Goal: Navigation & Orientation: Go to known website

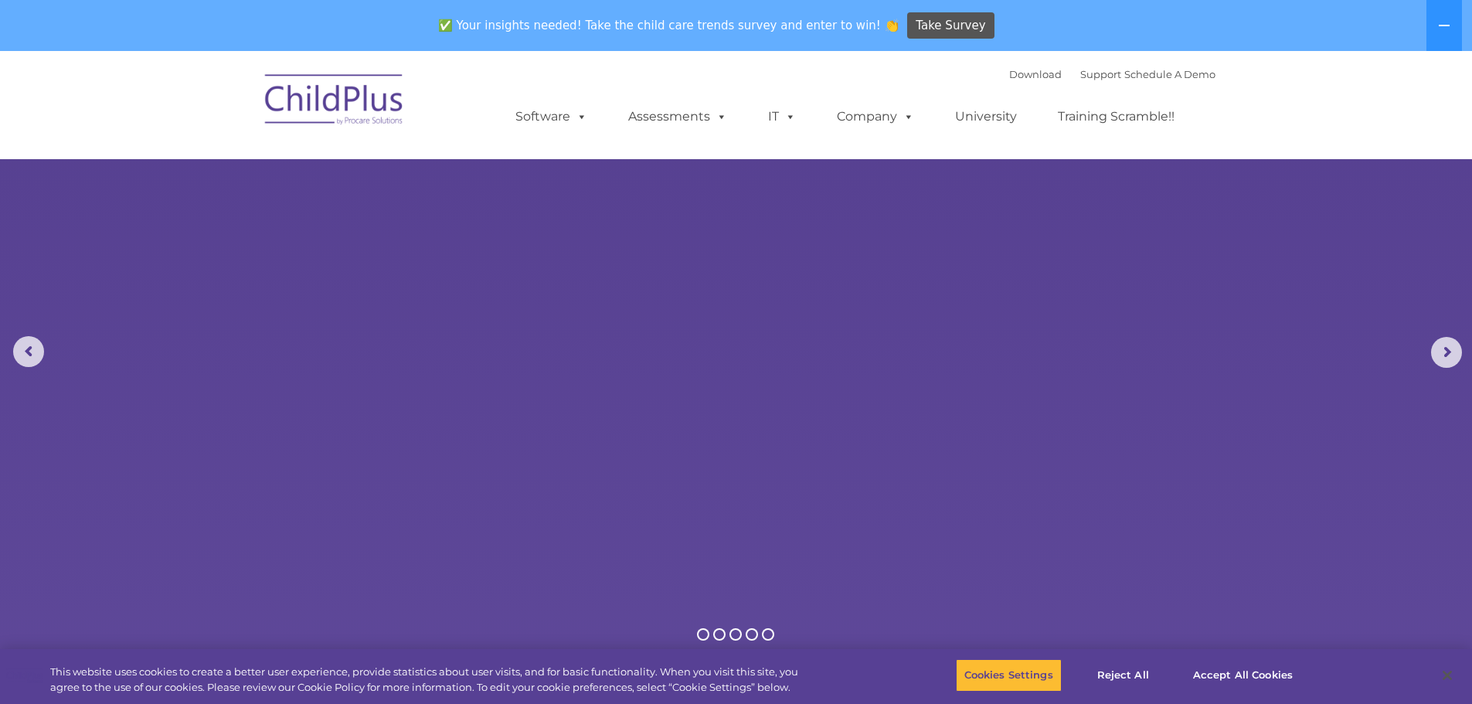
select select "MEDIUM"
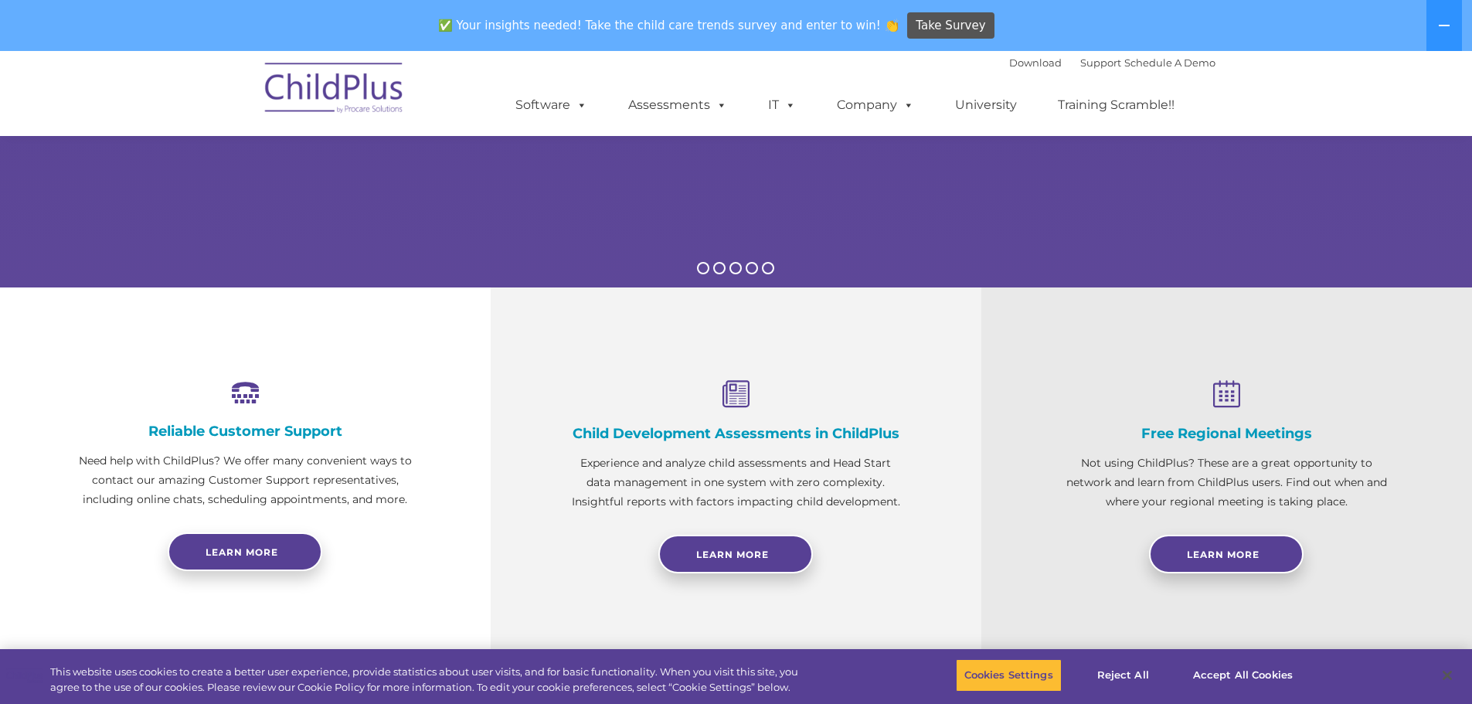
scroll to position [386, 0]
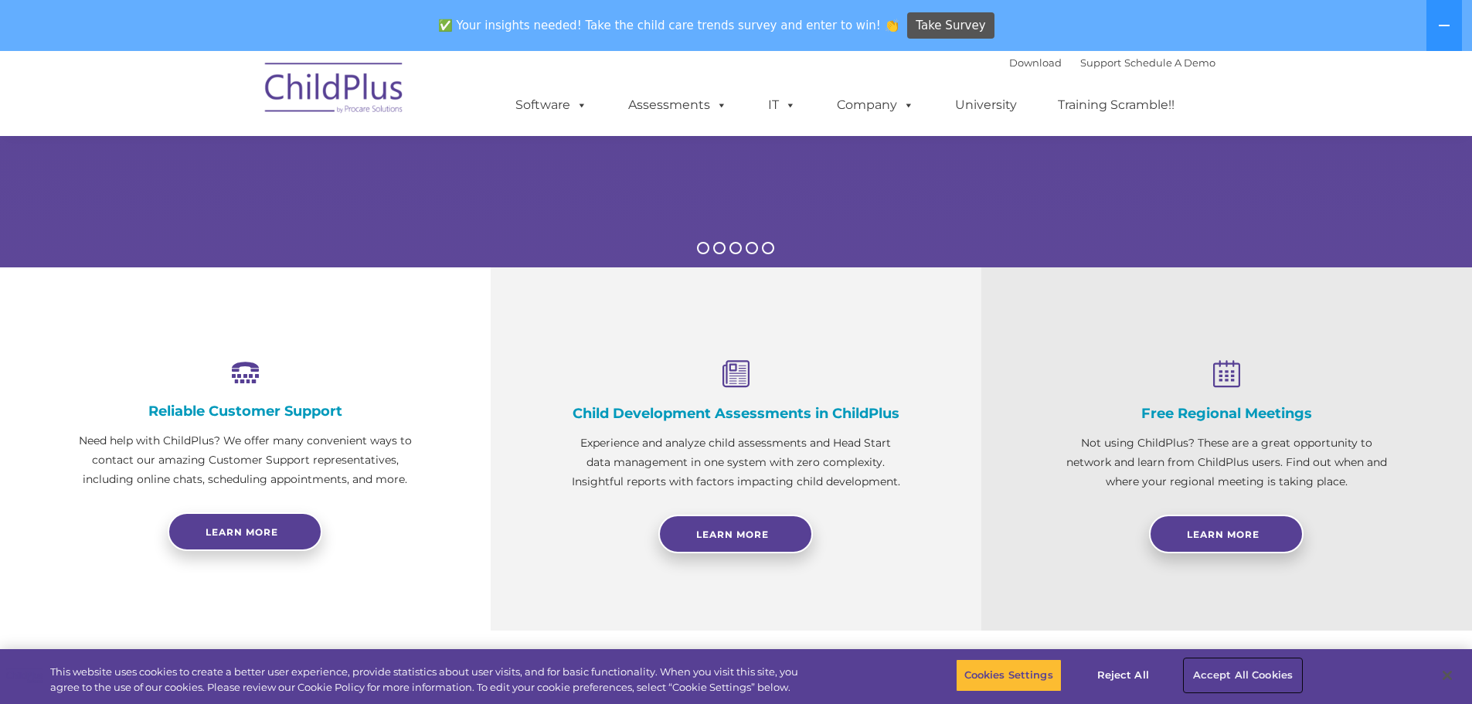
click at [1232, 684] on button "Accept All Cookies" at bounding box center [1242, 675] width 117 height 32
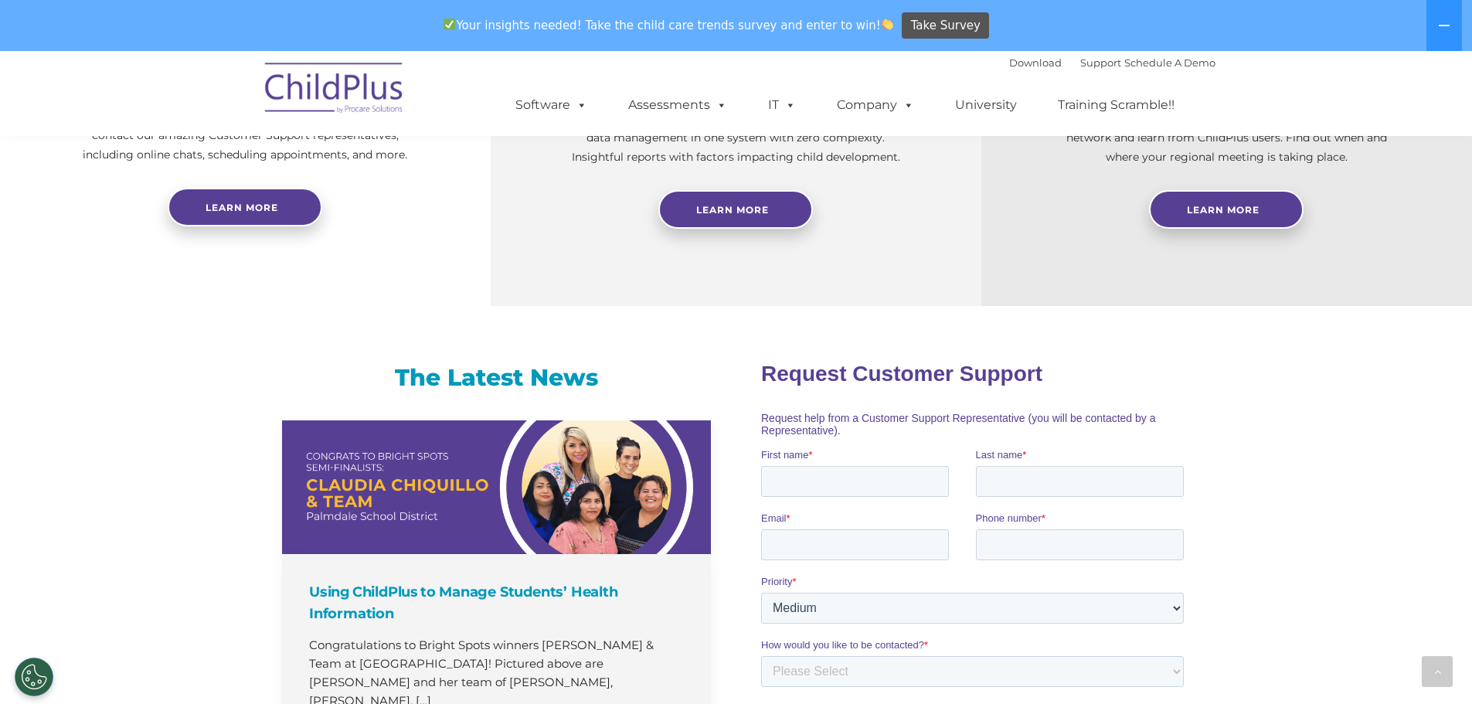
scroll to position [704, 0]
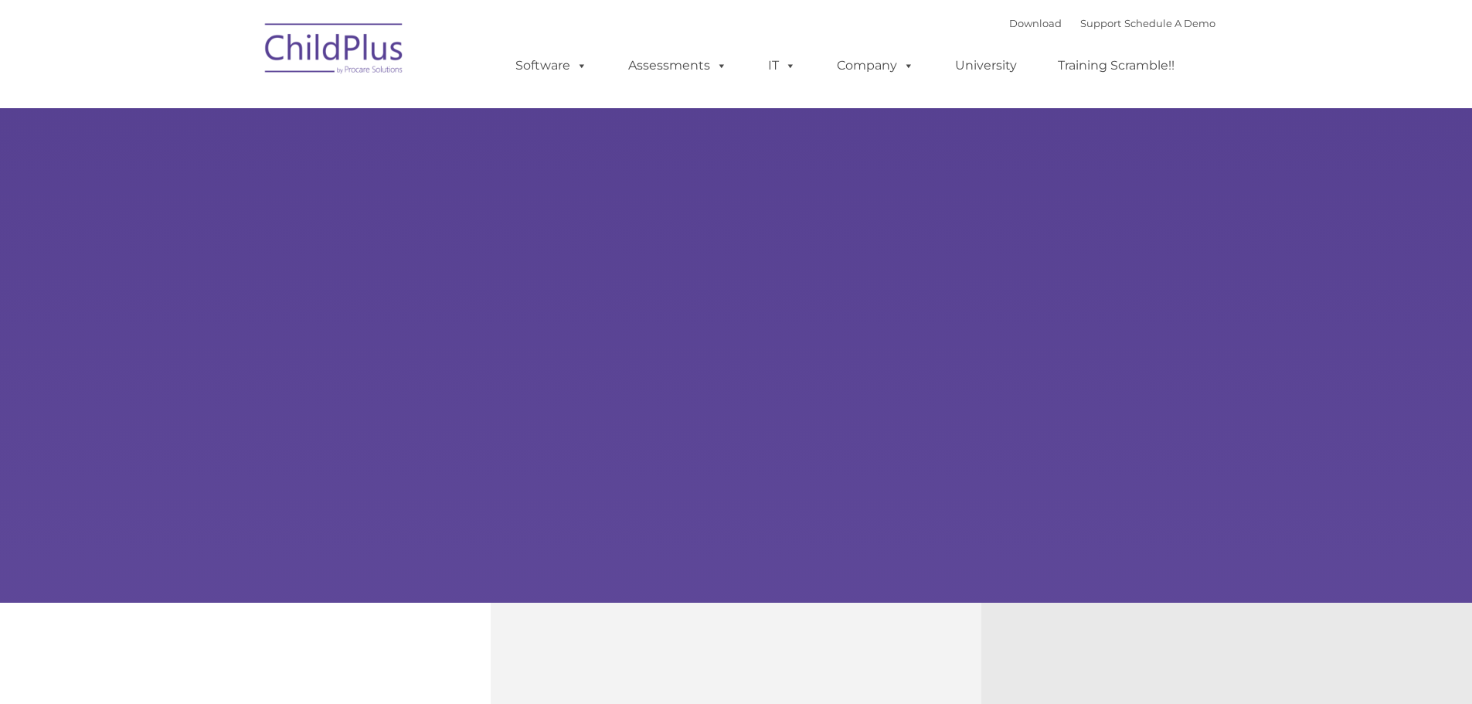
type input ""
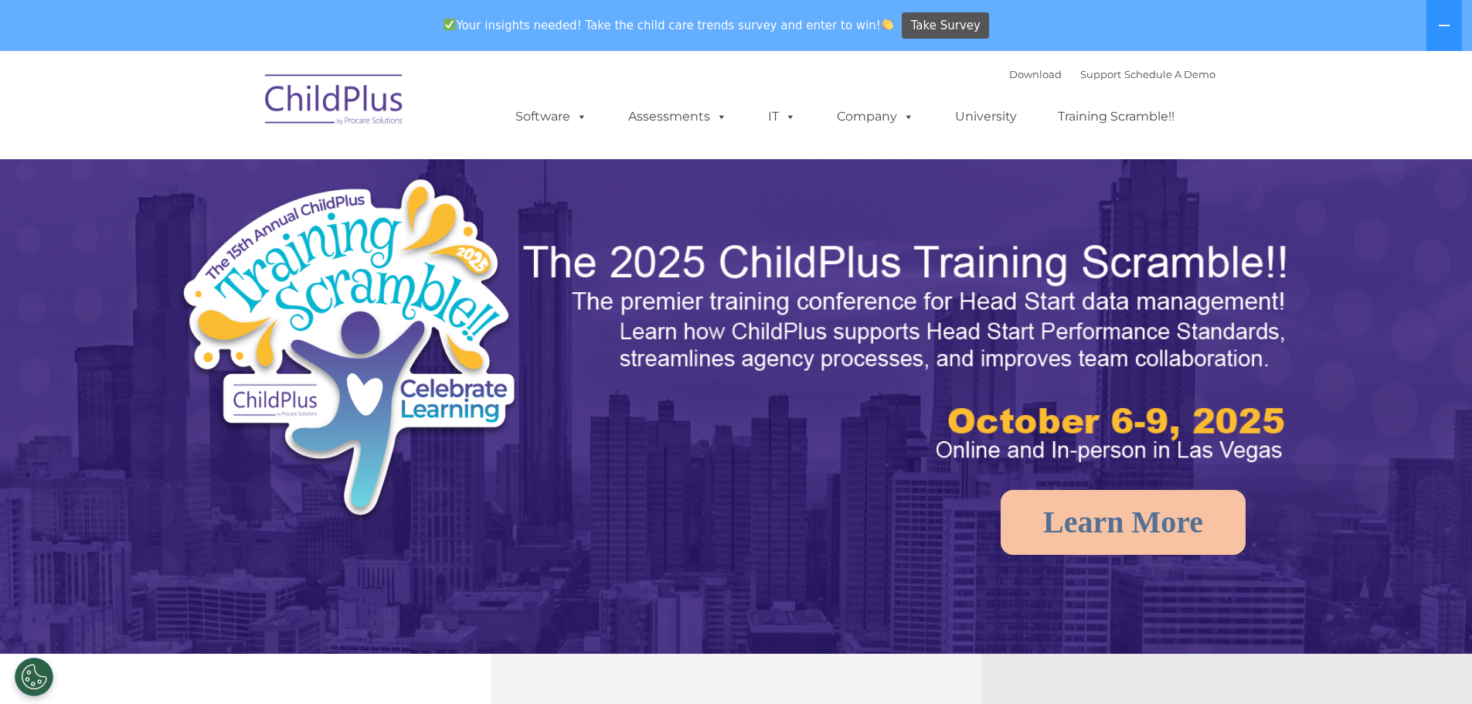
select select "MEDIUM"
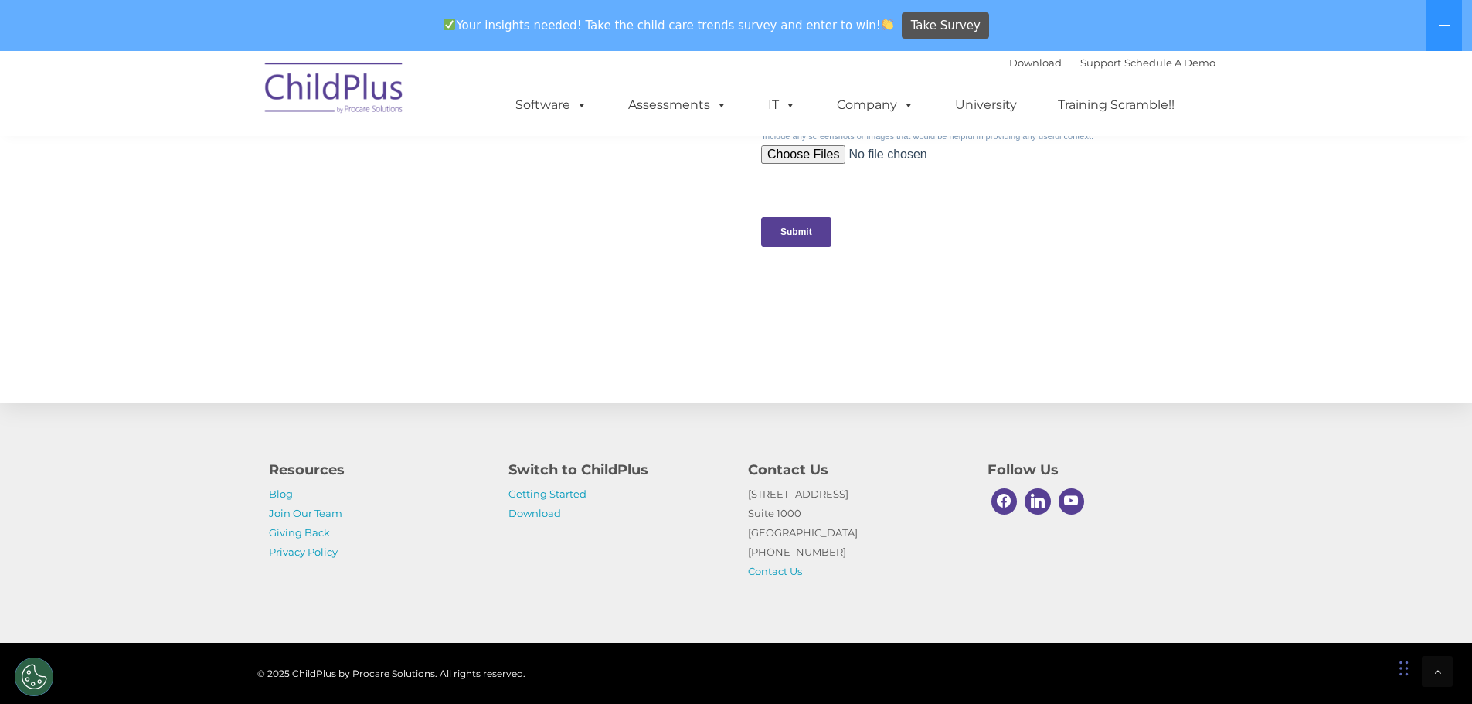
scroll to position [1576, 0]
